Goal: Information Seeking & Learning: Learn about a topic

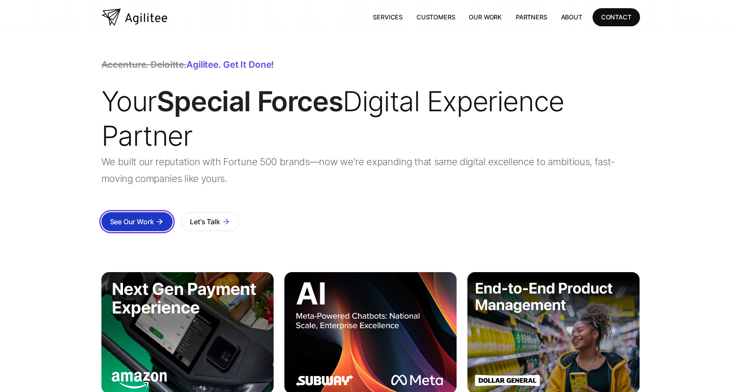
click at [152, 220] on div "See Our Work" at bounding box center [132, 222] width 44 height 12
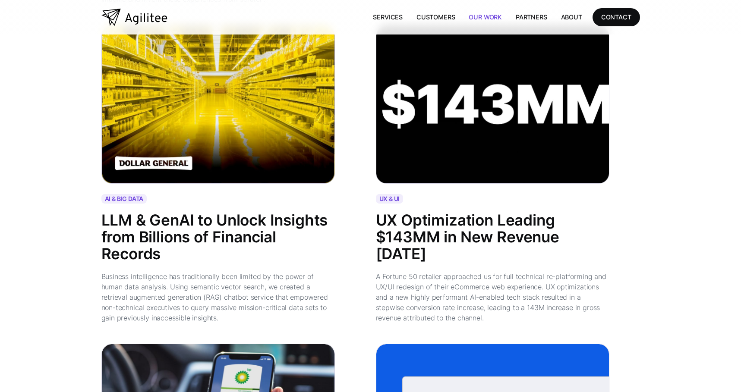
scroll to position [541, 0]
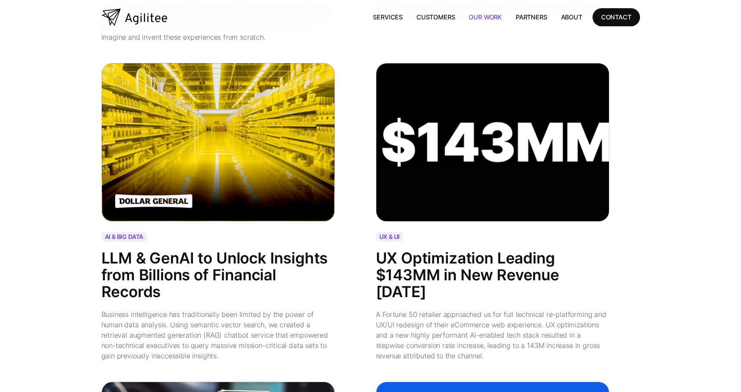
click at [206, 162] on img at bounding box center [218, 142] width 234 height 159
click at [181, 280] on div "LLM & GenAI to Unlock Insights from Billions of Financial Records" at bounding box center [218, 275] width 234 height 50
click at [185, 322] on div "Business intelligence has traditionally been limited by the power of human data…" at bounding box center [218, 336] width 234 height 52
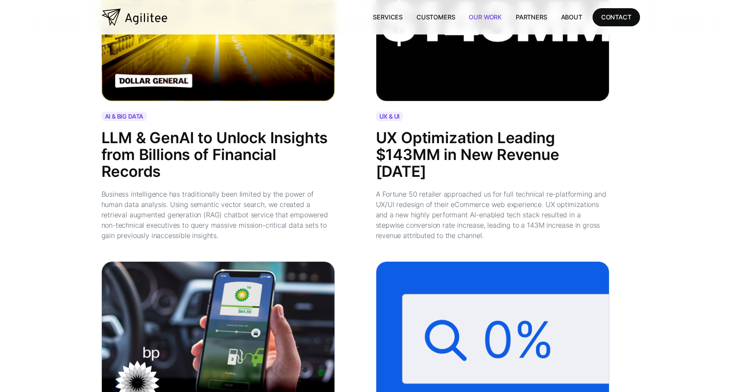
scroll to position [675, 0]
